Goal: Navigation & Orientation: Find specific page/section

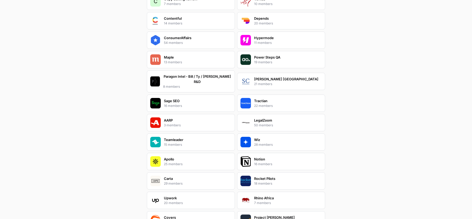
scroll to position [550, 0]
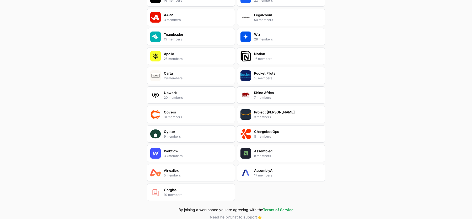
click at [198, 183] on div "Gorgias 10 members" at bounding box center [191, 191] width 88 height 17
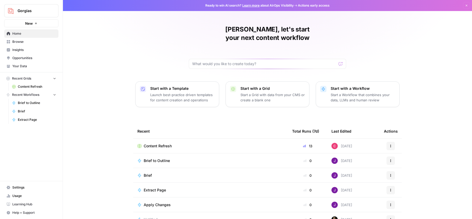
click at [35, 89] on link "Content Refresh" at bounding box center [34, 86] width 49 height 8
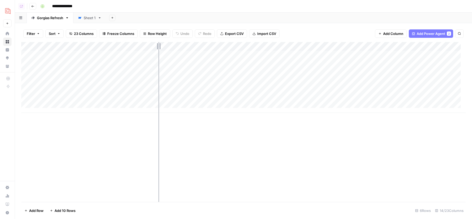
drag, startPoint x: 133, startPoint y: 44, endPoint x: 158, endPoint y: 44, distance: 24.9
click at [158, 44] on div "Add Column" at bounding box center [243, 77] width 444 height 71
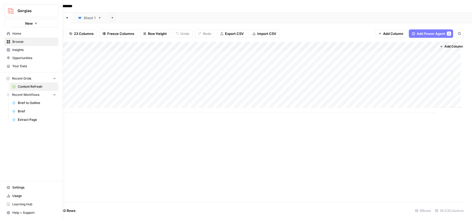
click at [23, 65] on span "Your Data" at bounding box center [34, 66] width 44 height 5
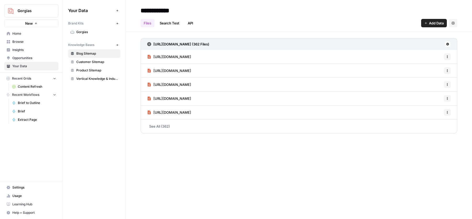
click at [93, 33] on span "Gorgias" at bounding box center [97, 32] width 42 height 5
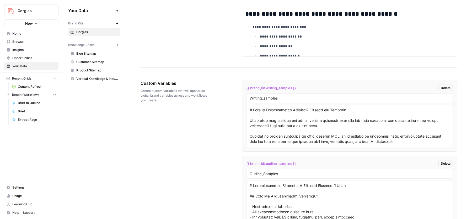
scroll to position [938, 0]
